Goal: Information Seeking & Learning: Learn about a topic

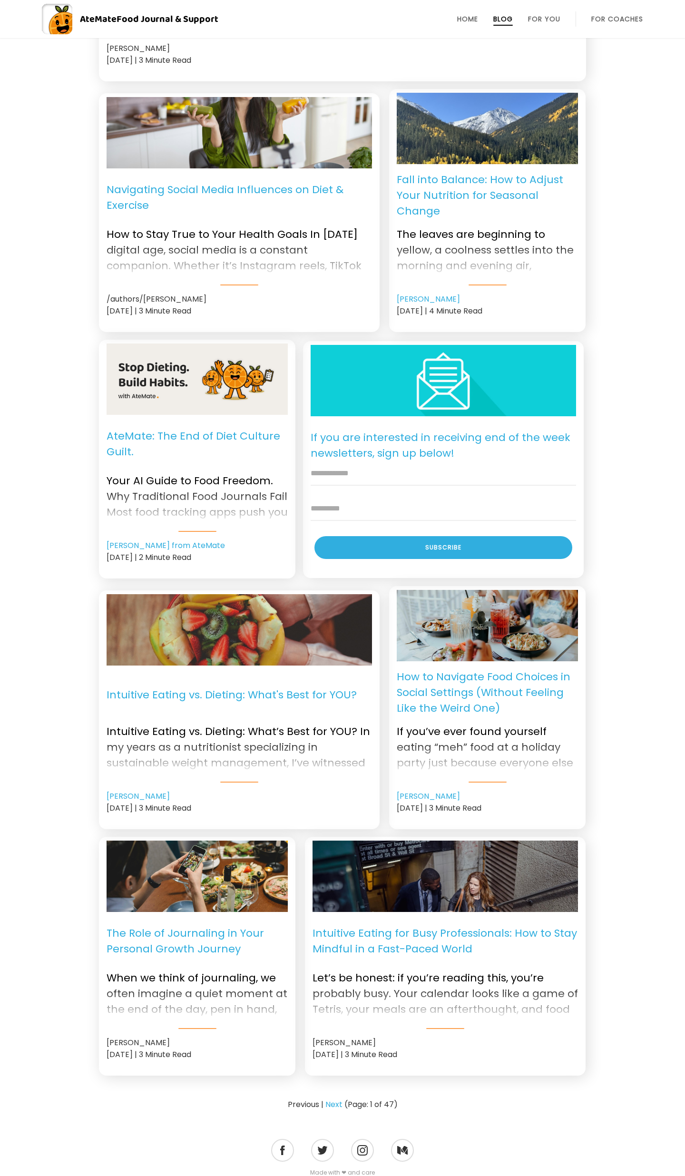
scroll to position [501, 0]
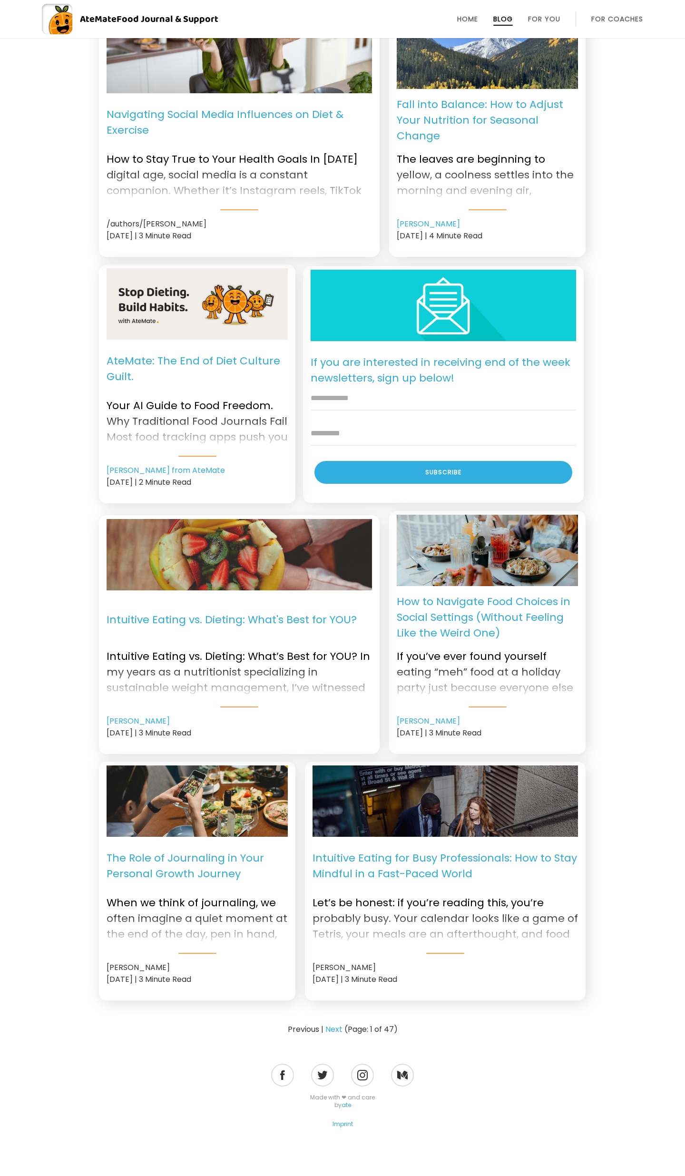
drag, startPoint x: 167, startPoint y: 961, endPoint x: 106, endPoint y: 962, distance: 61.4
click at [106, 962] on div "The Role of Journaling in Your Personal Growth Journey When we think of journal…" at bounding box center [197, 881] width 196 height 239
copy div "[PERSON_NAME]"
click at [333, 1024] on link "Next" at bounding box center [333, 1029] width 17 height 11
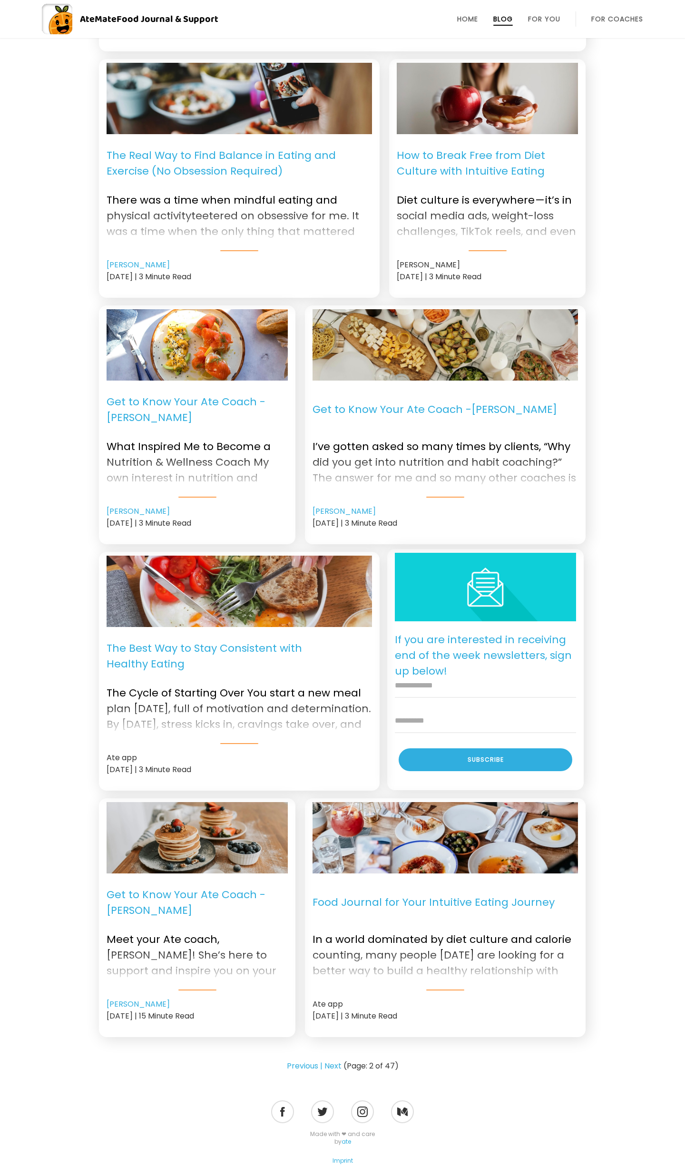
scroll to position [504, 0]
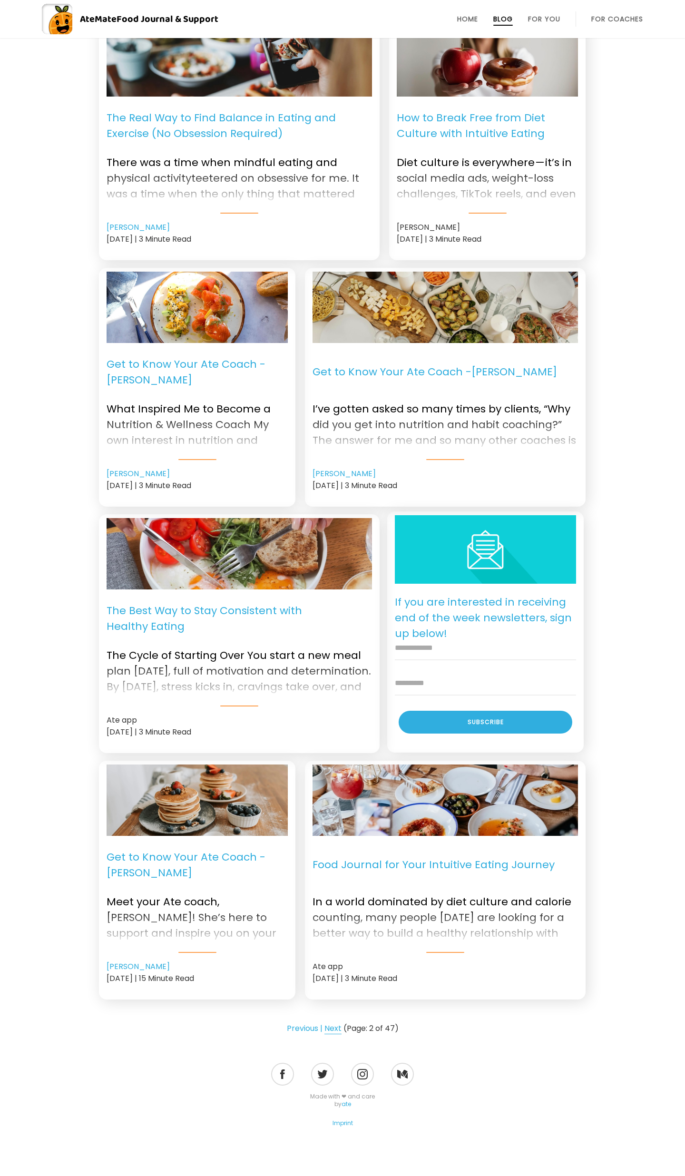
click at [333, 1023] on link "Next" at bounding box center [332, 1028] width 17 height 11
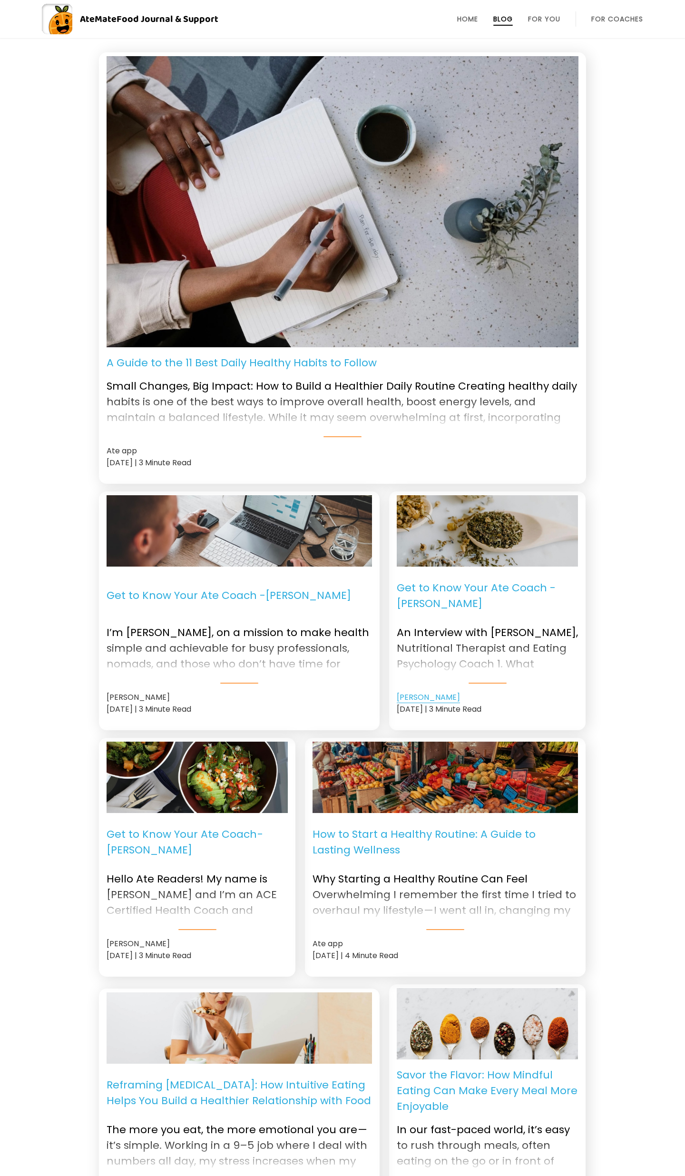
scroll to position [477, 0]
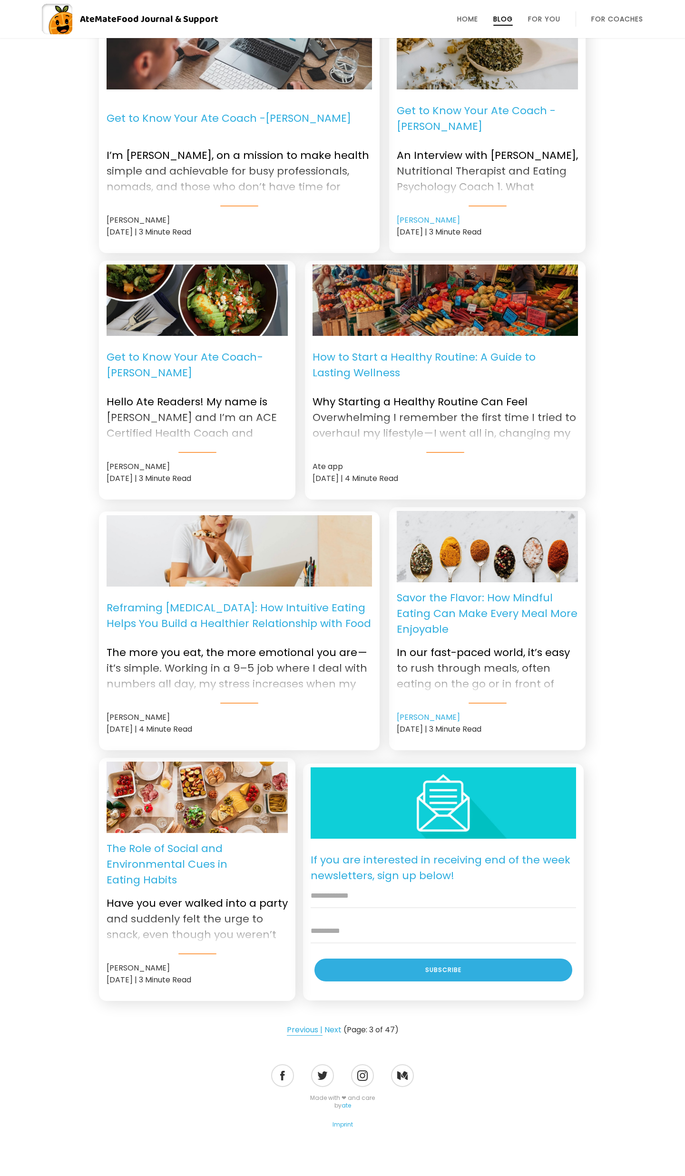
click at [302, 1024] on link "Previous |" at bounding box center [305, 1029] width 36 height 11
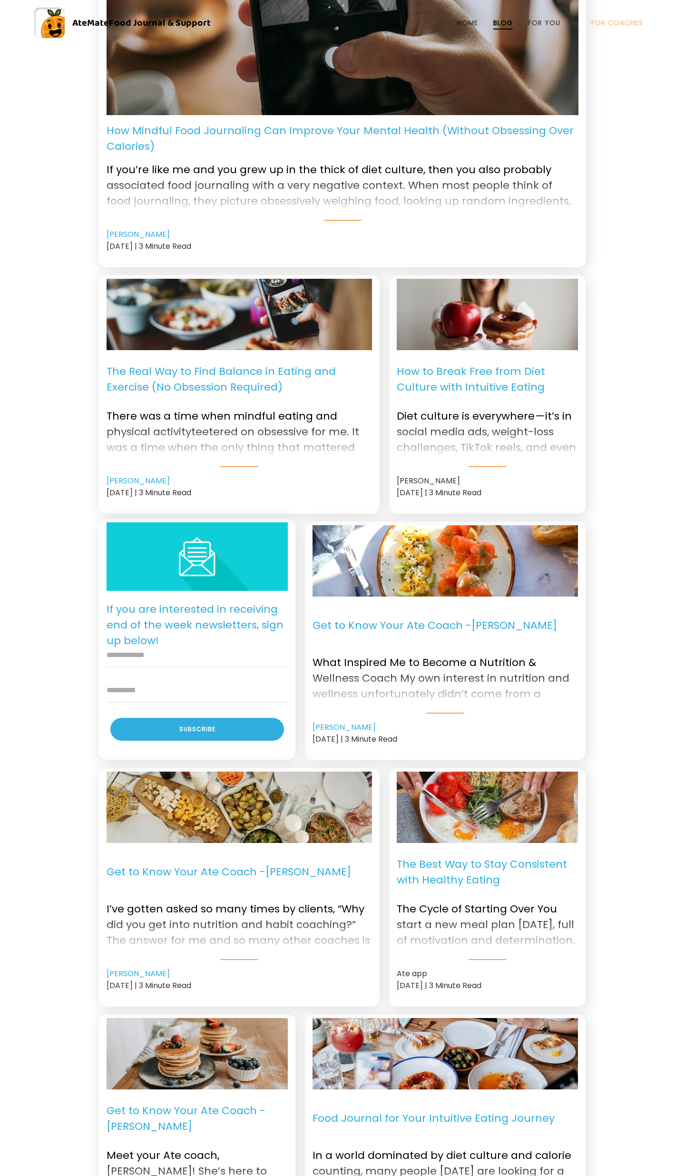
scroll to position [504, 0]
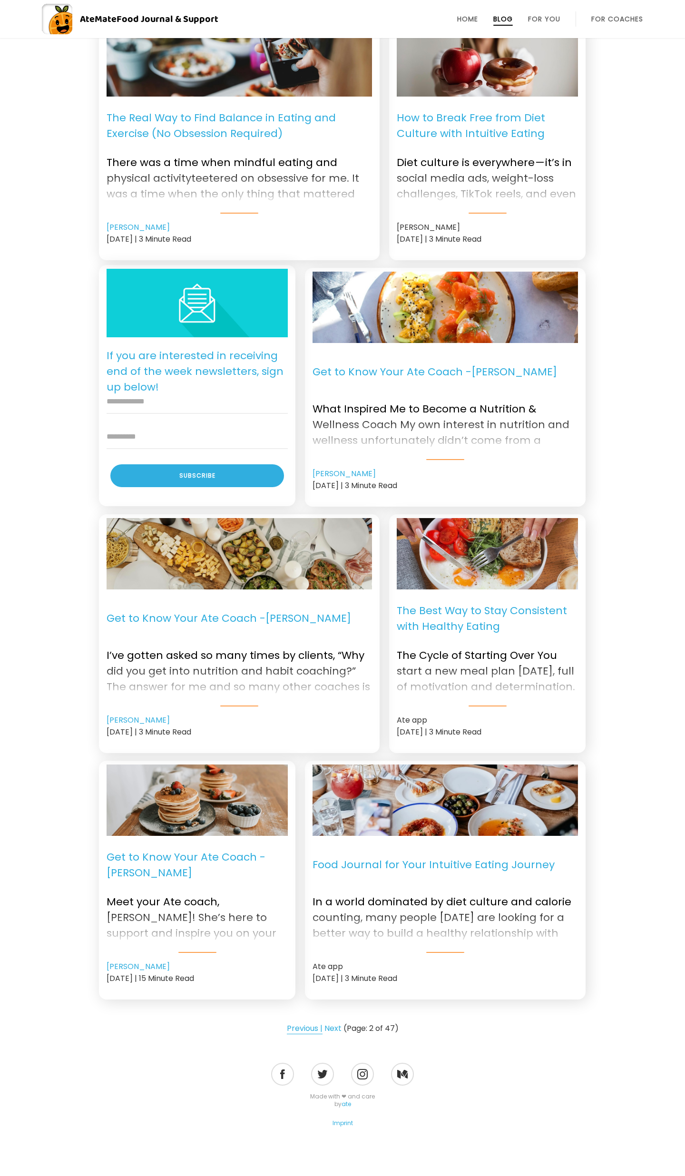
click at [303, 1024] on link "Previous |" at bounding box center [305, 1028] width 36 height 11
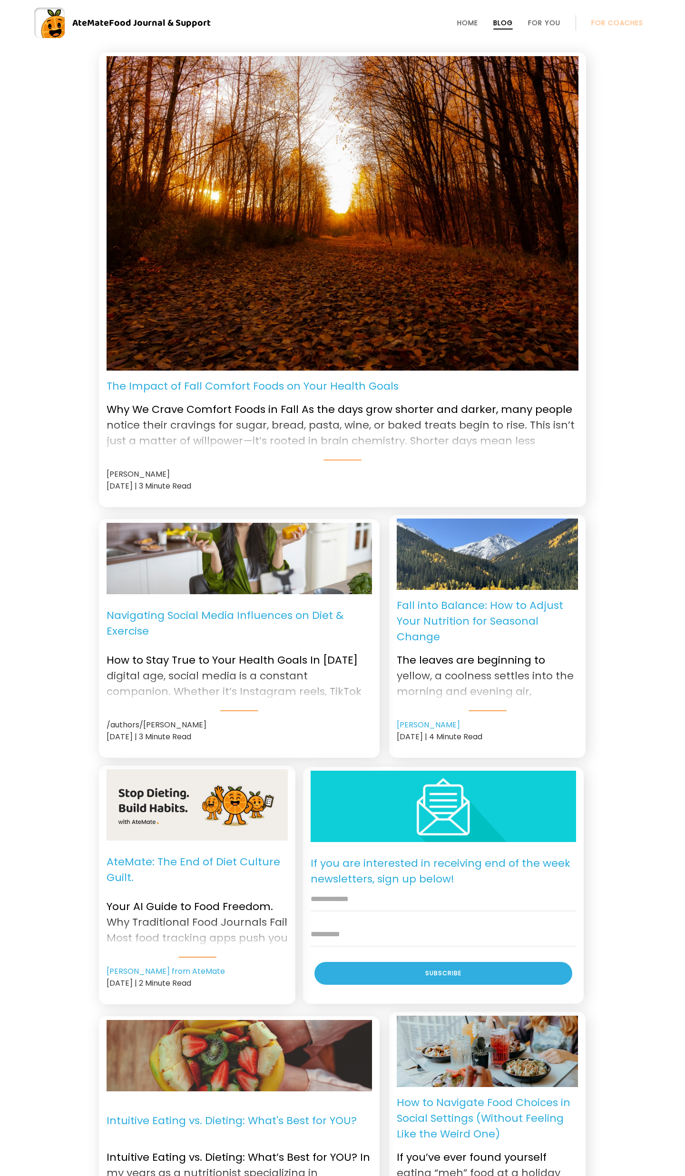
click at [254, 612] on p "Navigating Social Media Influences on Diet & Exercise" at bounding box center [239, 623] width 265 height 43
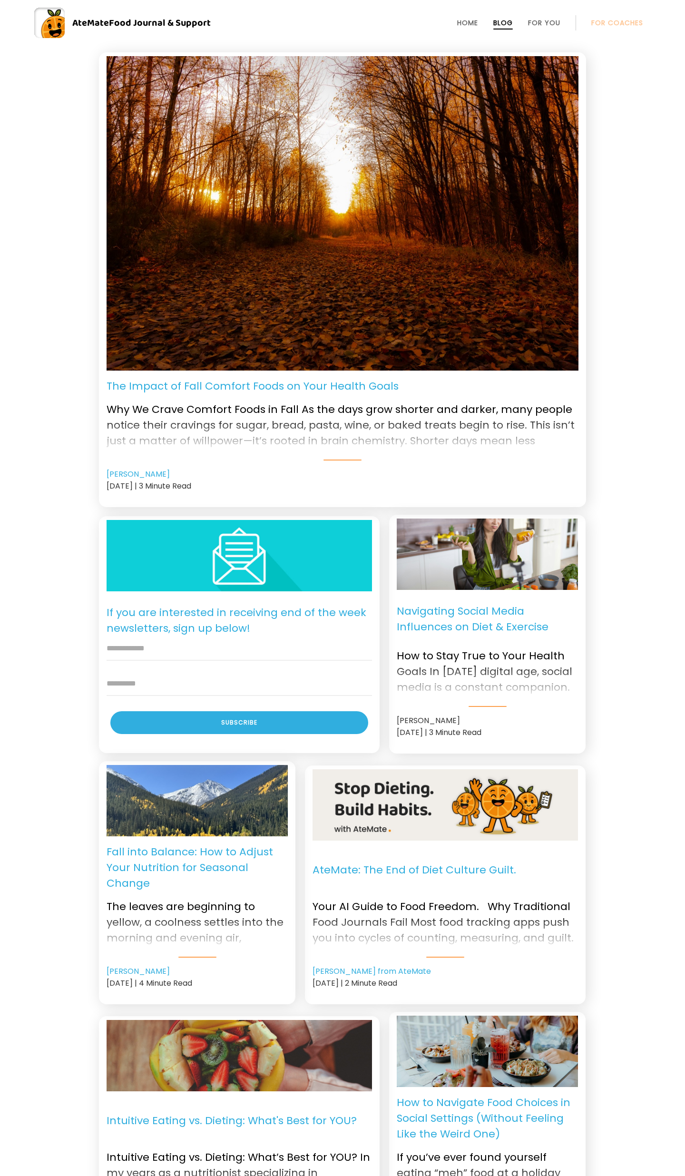
click at [43, 82] on div "The Impact of Fall Comfort Foods on Your Health Goals Why We Crave Comfort Food…" at bounding box center [342, 794] width 685 height 1484
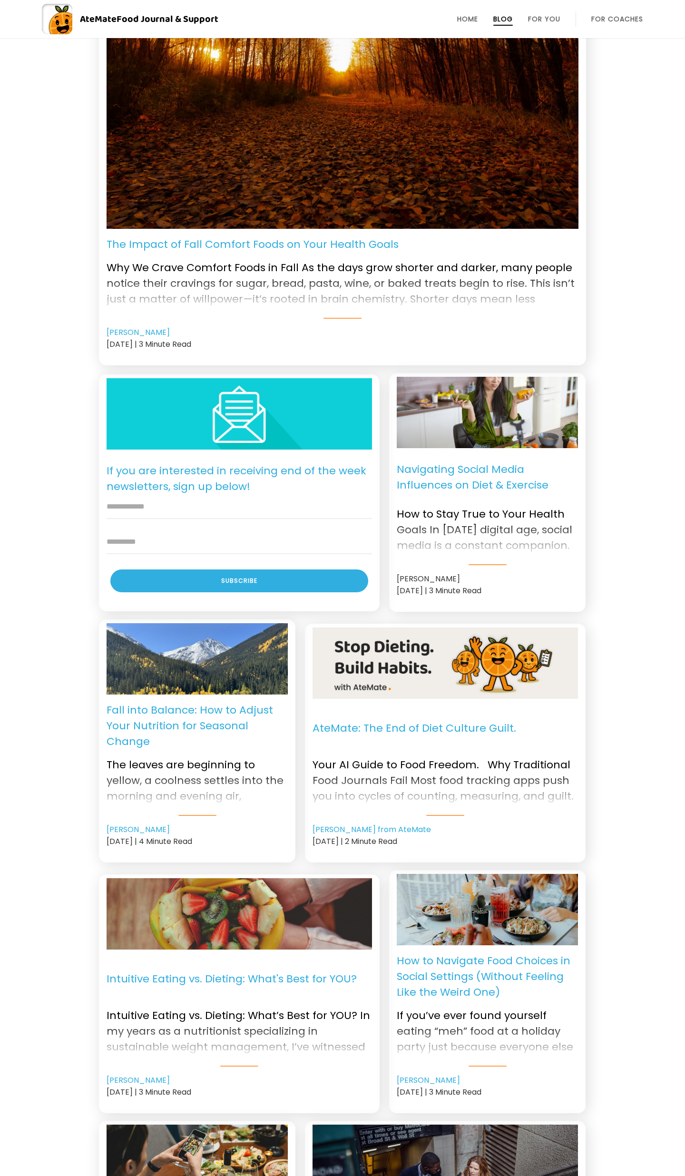
scroll to position [501, 0]
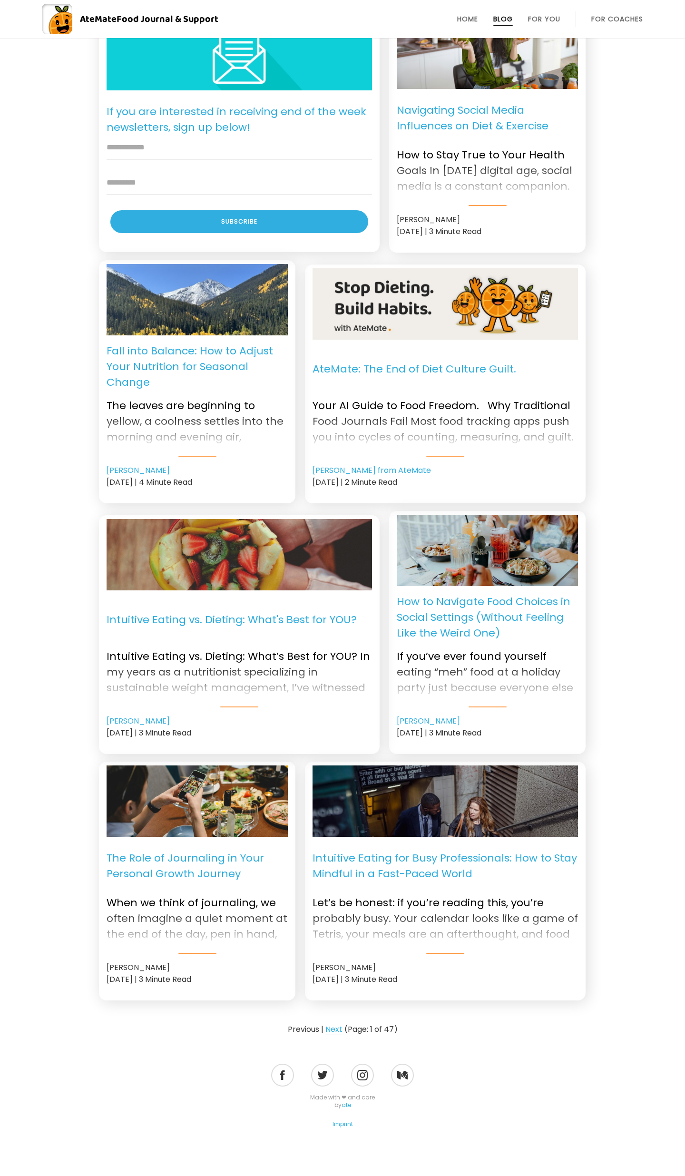
click at [331, 1024] on link "Next" at bounding box center [333, 1029] width 17 height 11
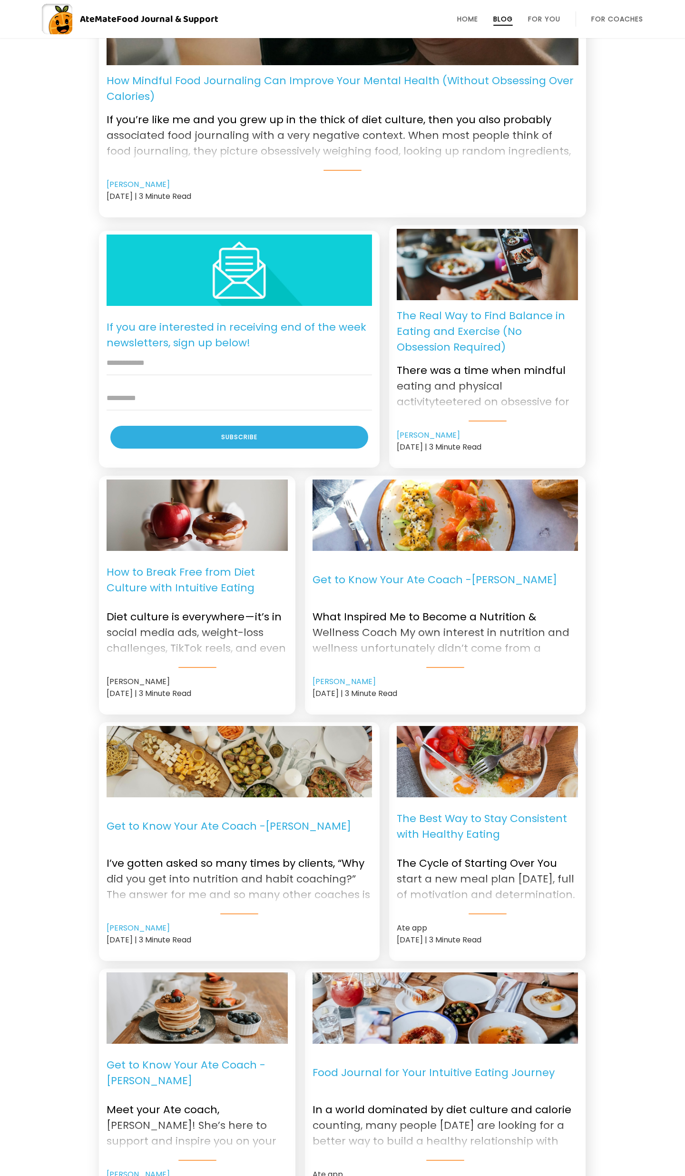
scroll to position [508, 0]
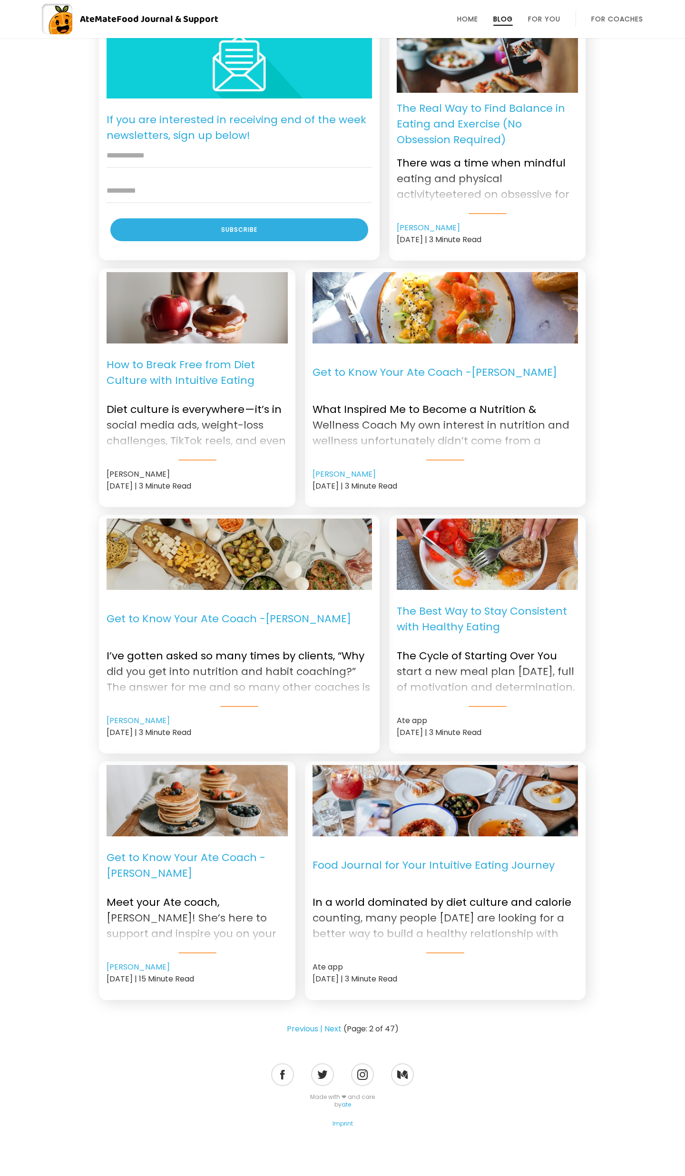
click at [176, 439] on div at bounding box center [197, 433] width 181 height 38
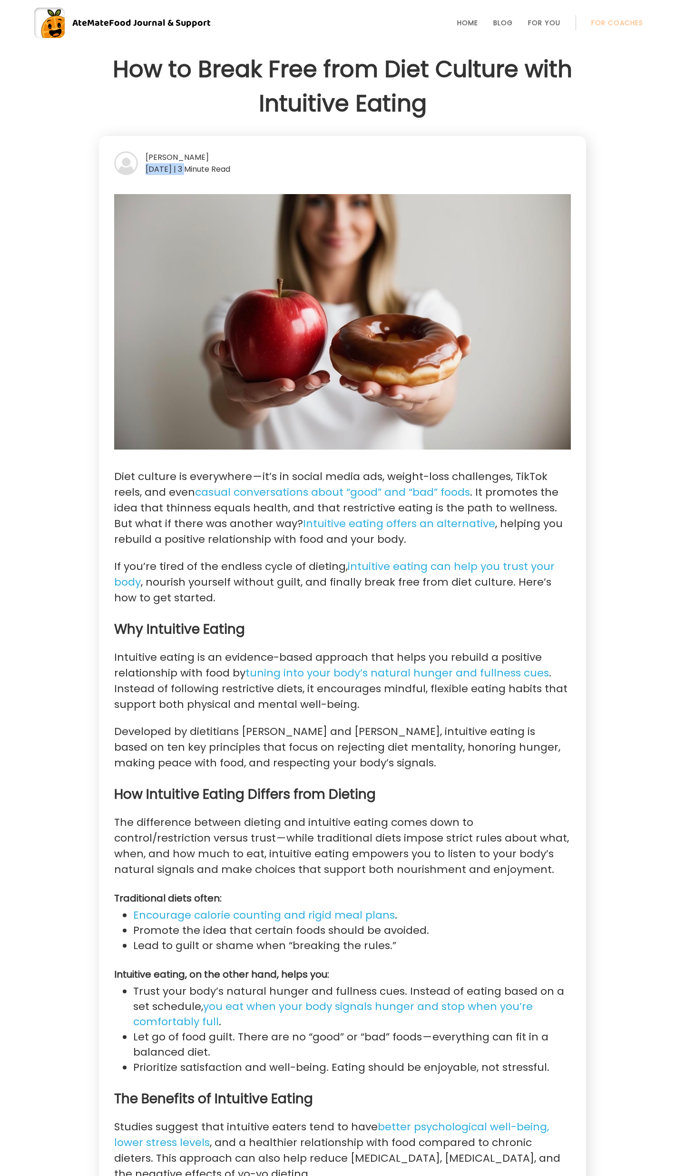
drag, startPoint x: 190, startPoint y: 169, endPoint x: 138, endPoint y: 166, distance: 52.4
click at [138, 166] on div "[DATE] | 3 Minute Read" at bounding box center [342, 169] width 457 height 12
copy div "08 Apr 2025"
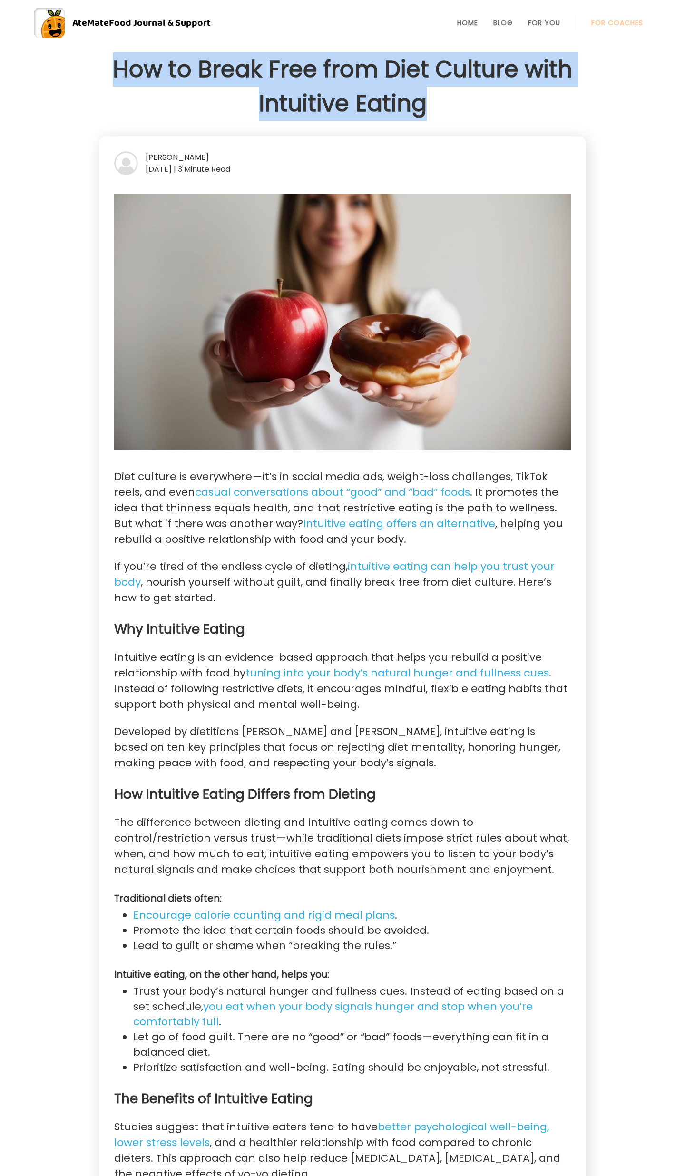
drag, startPoint x: 434, startPoint y: 102, endPoint x: 106, endPoint y: 77, distance: 328.7
click at [106, 77] on h1 "How to Break Free from Diet Culture with Intuitive Eating" at bounding box center [342, 86] width 487 height 68
copy h1 "How to Break Free from Diet Culture with Intuitive Eating"
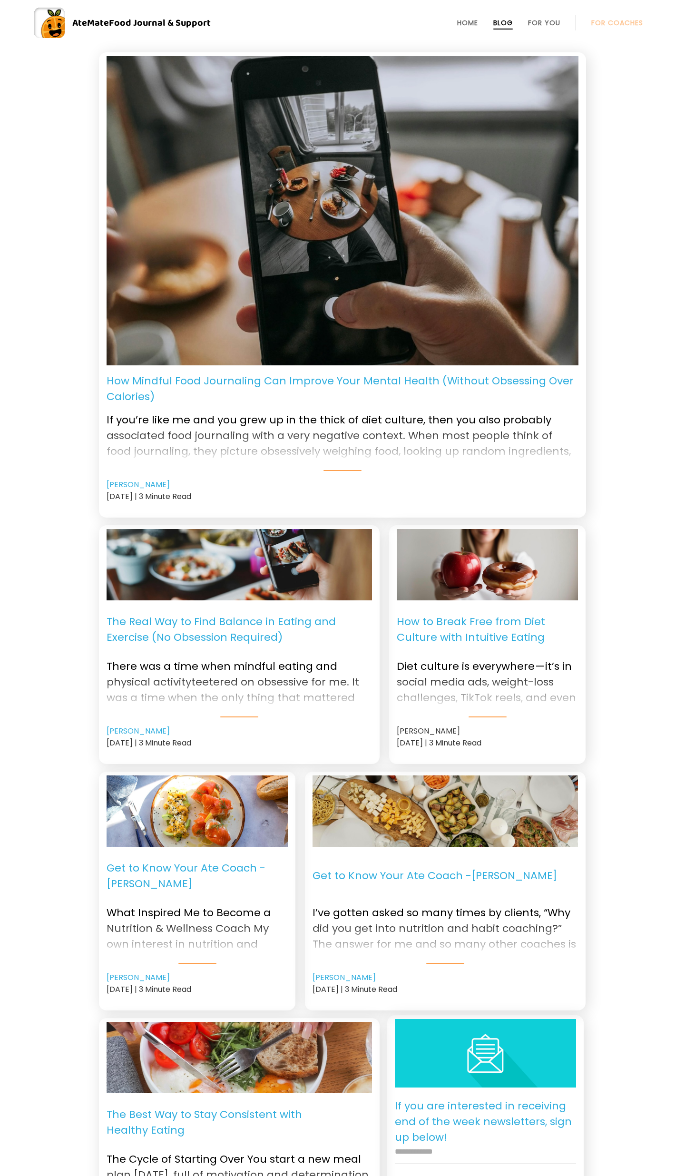
click at [503, 19] on link "Blog" at bounding box center [503, 23] width 20 height 8
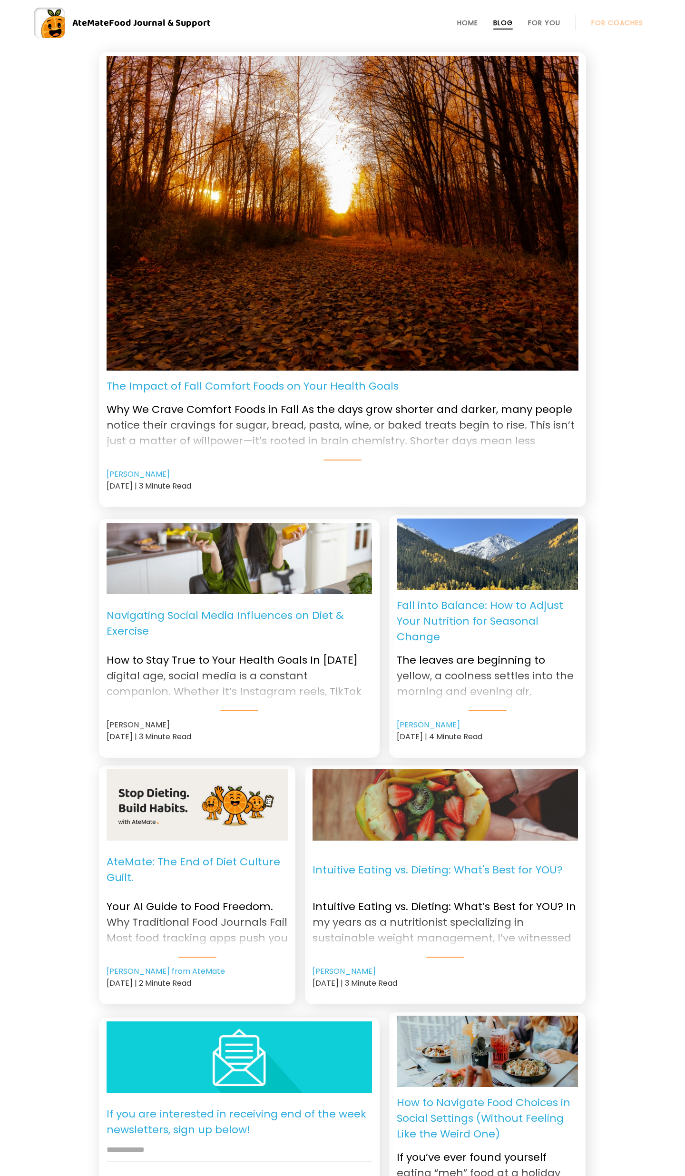
click at [75, 228] on div "The Impact of Fall Comfort Foods on Your Health Goals Why We Crave Comfort Food…" at bounding box center [342, 794] width 685 height 1484
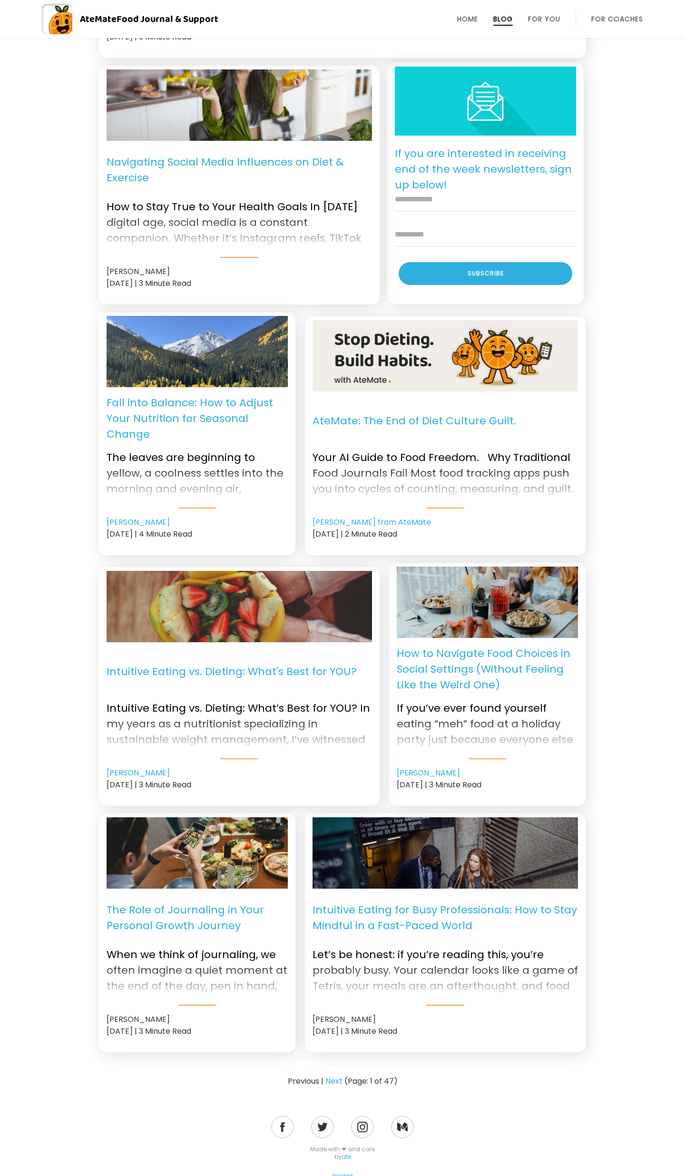
scroll to position [453, 0]
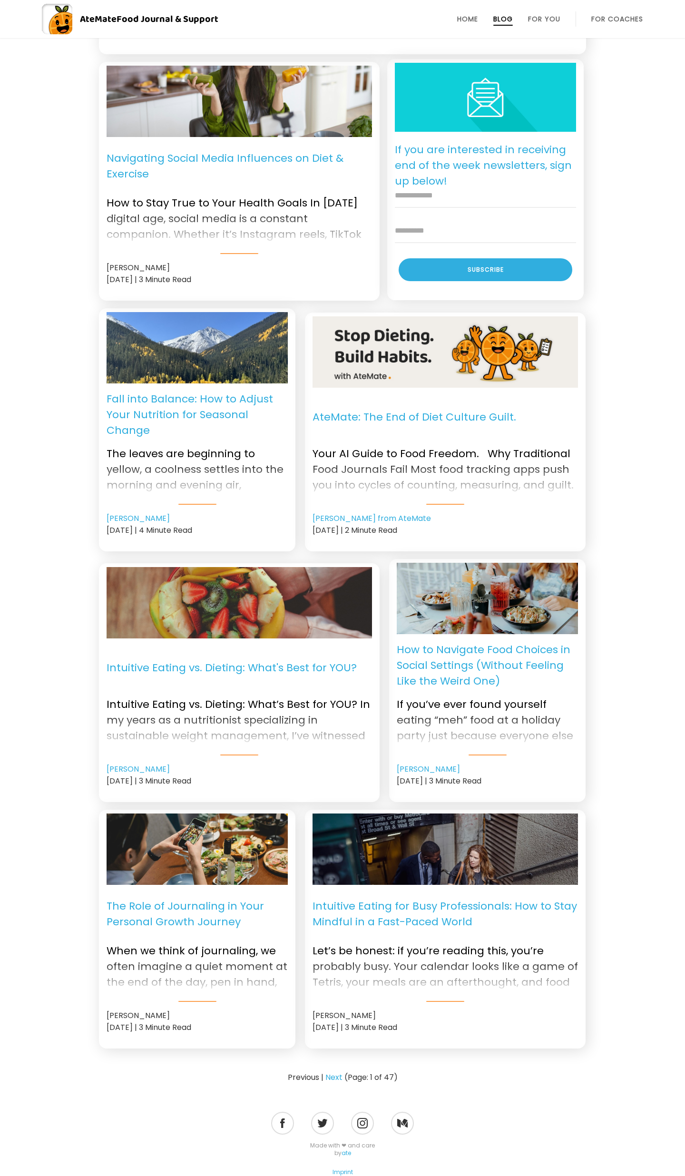
click at [162, 1012] on div "[PERSON_NAME]" at bounding box center [197, 1015] width 181 height 12
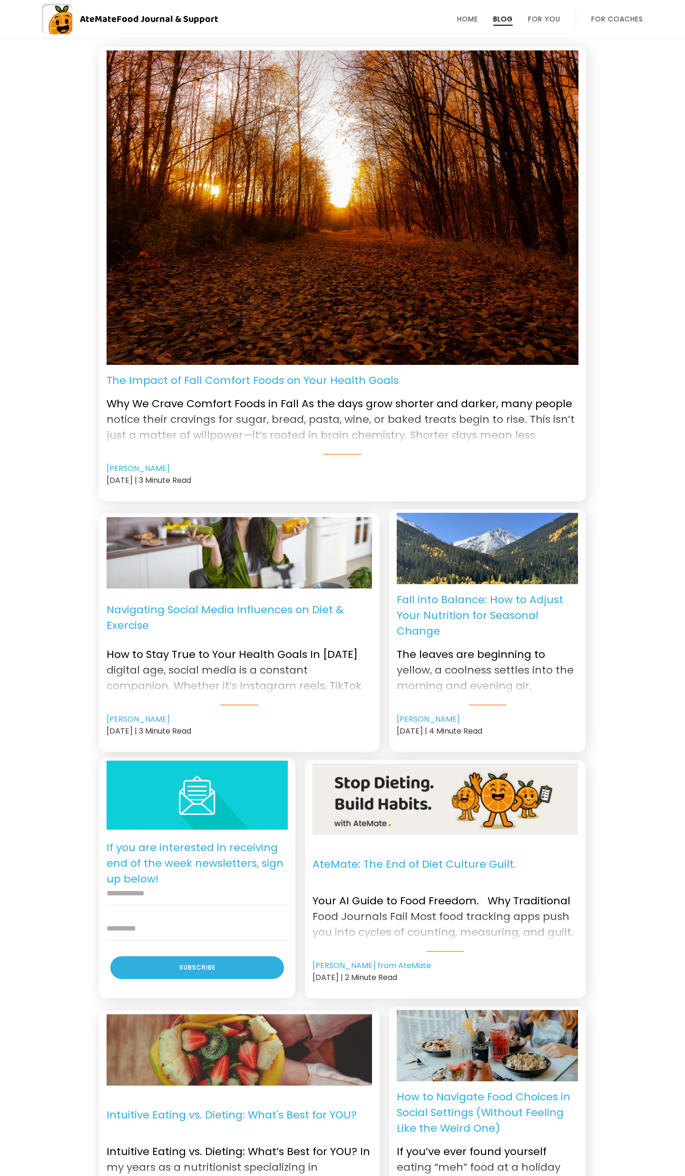
scroll to position [6, 0]
click at [154, 719] on link "[PERSON_NAME]" at bounding box center [138, 718] width 63 height 11
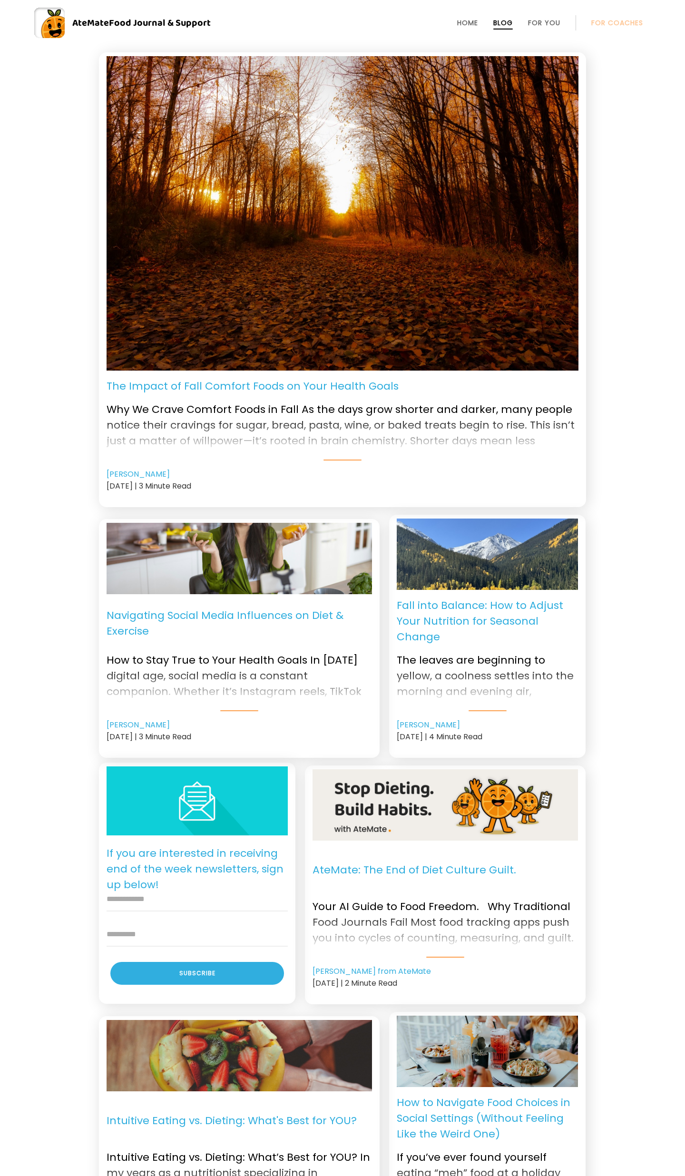
click at [155, 617] on p "Navigating Social Media Influences on Diet & Exercise" at bounding box center [239, 623] width 265 height 43
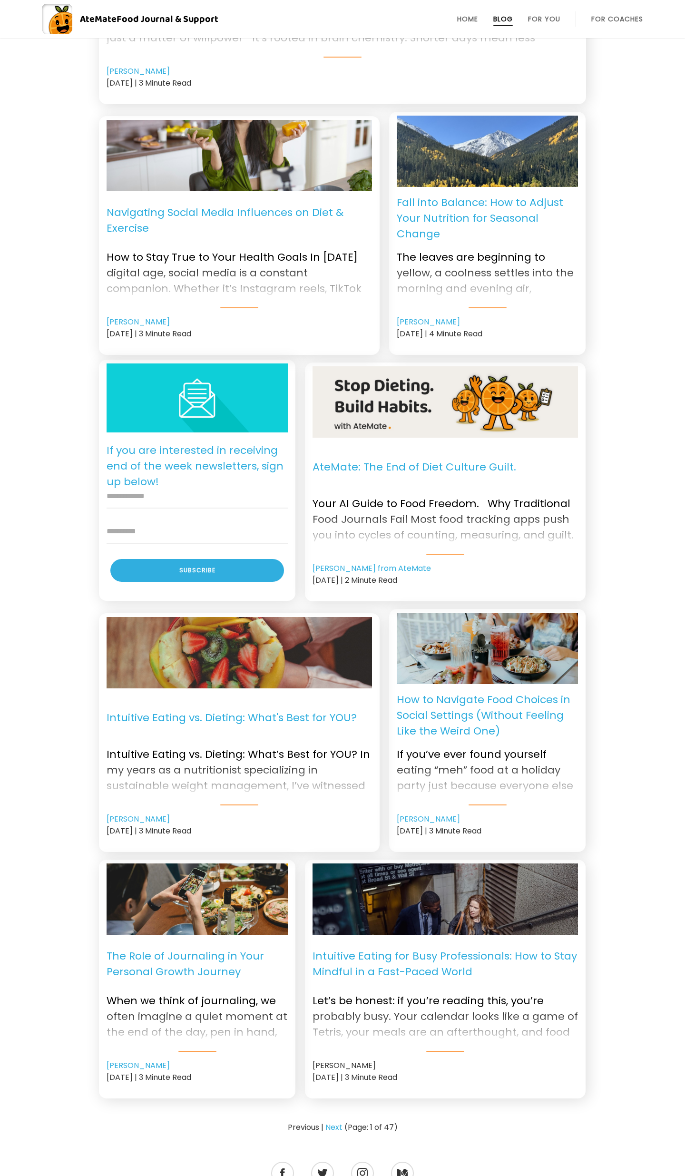
scroll to position [501, 0]
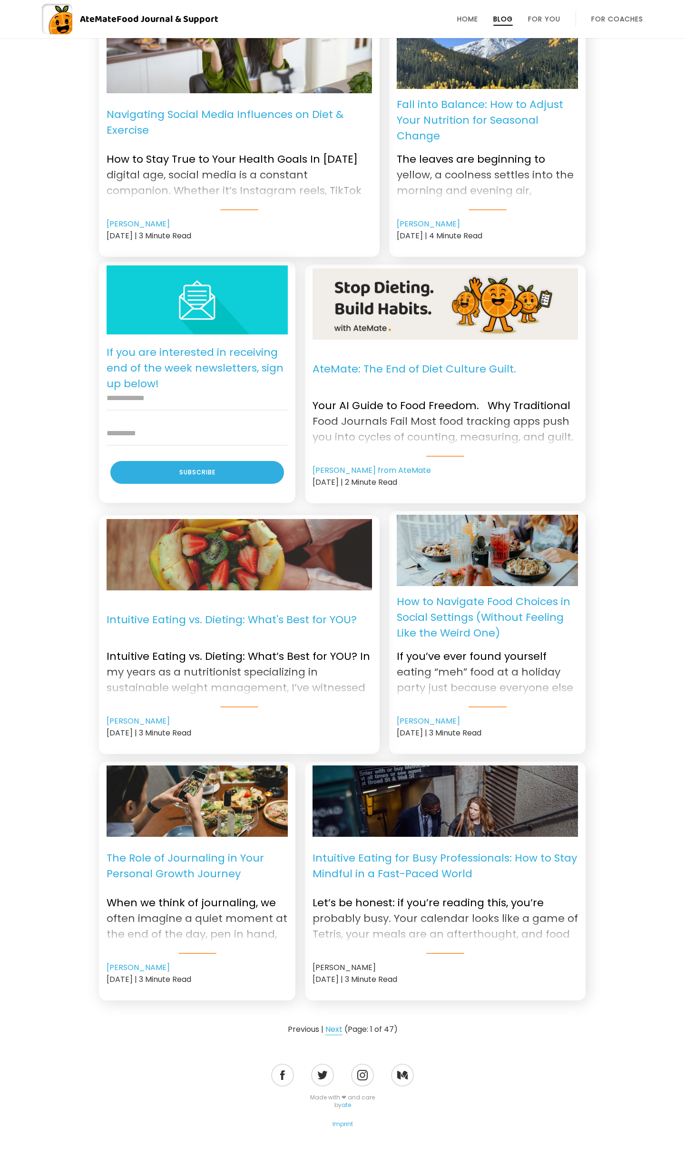
click at [333, 1025] on link "Next" at bounding box center [333, 1029] width 17 height 11
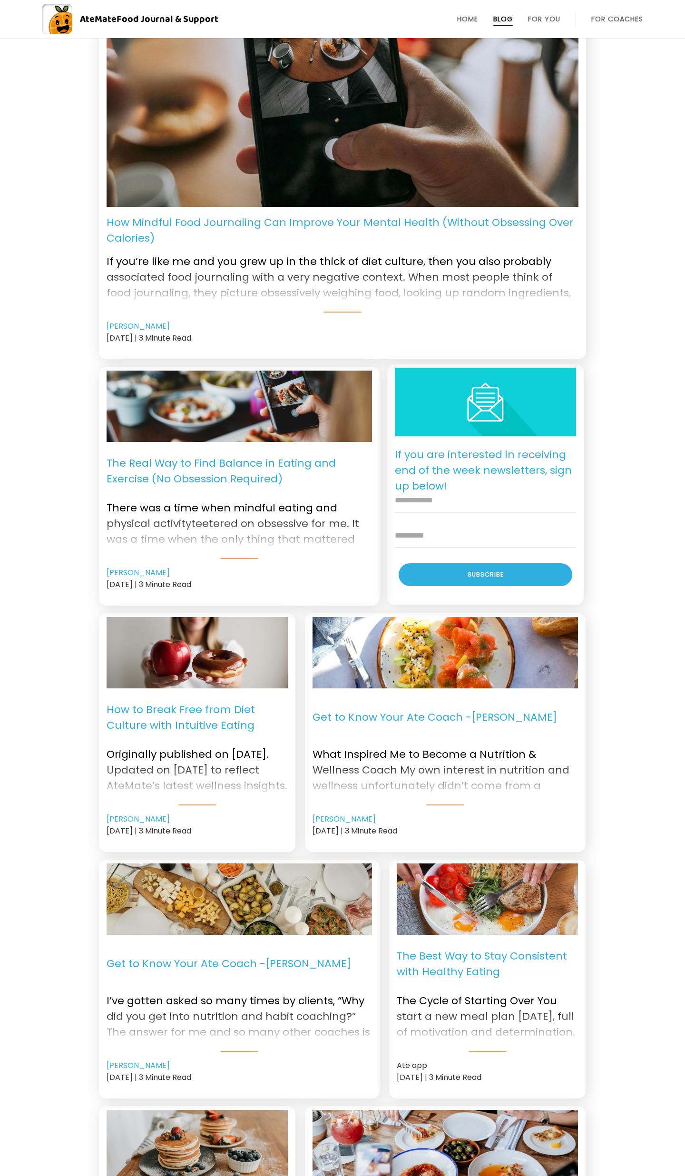
scroll to position [176, 0]
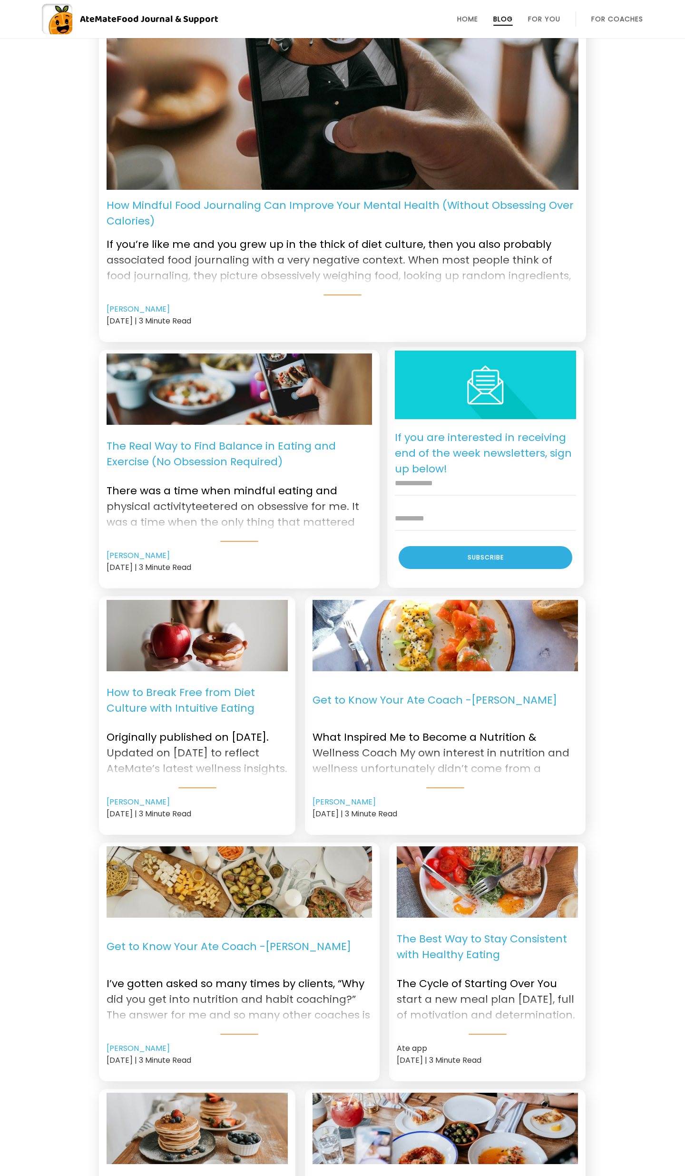
click at [174, 693] on p "How to Break Free from Diet Culture with Intuitive Eating" at bounding box center [197, 700] width 181 height 43
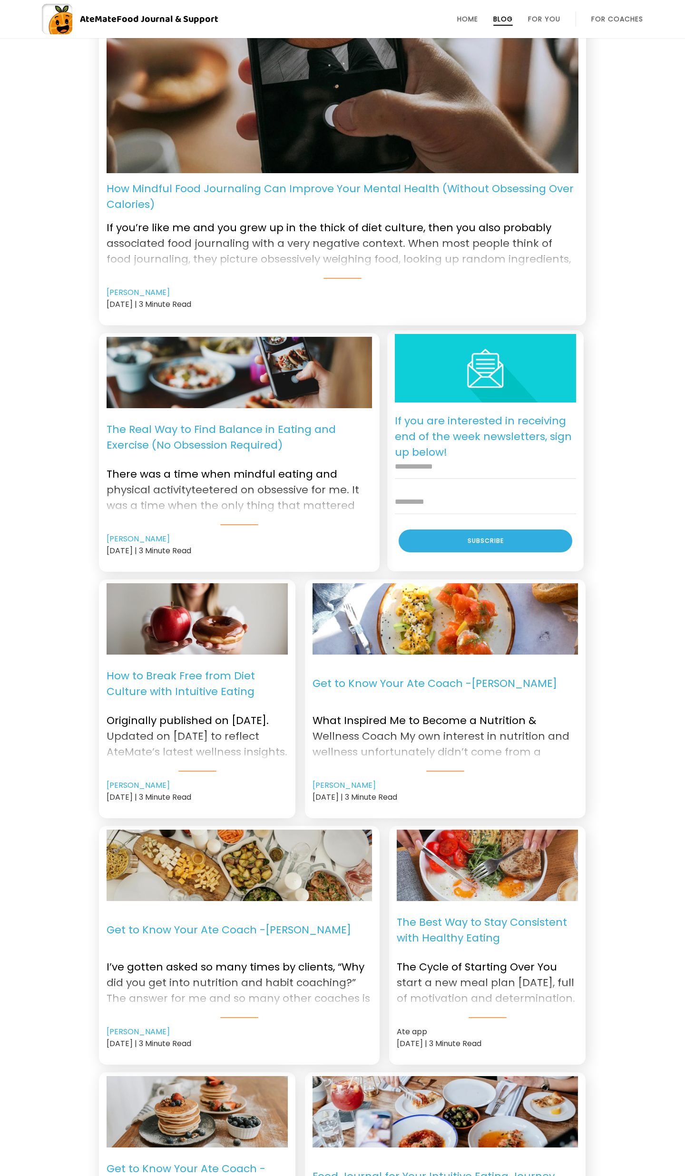
scroll to position [504, 0]
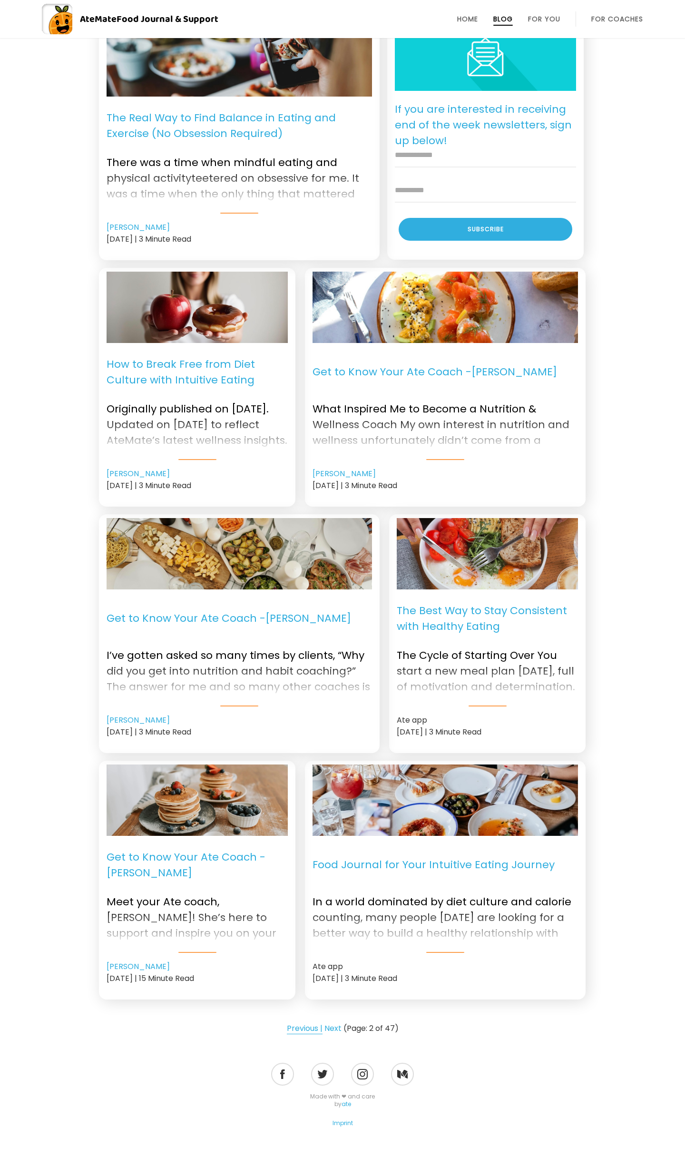
click at [304, 1027] on link "Previous |" at bounding box center [305, 1028] width 36 height 11
